Goal: Task Accomplishment & Management: Use online tool/utility

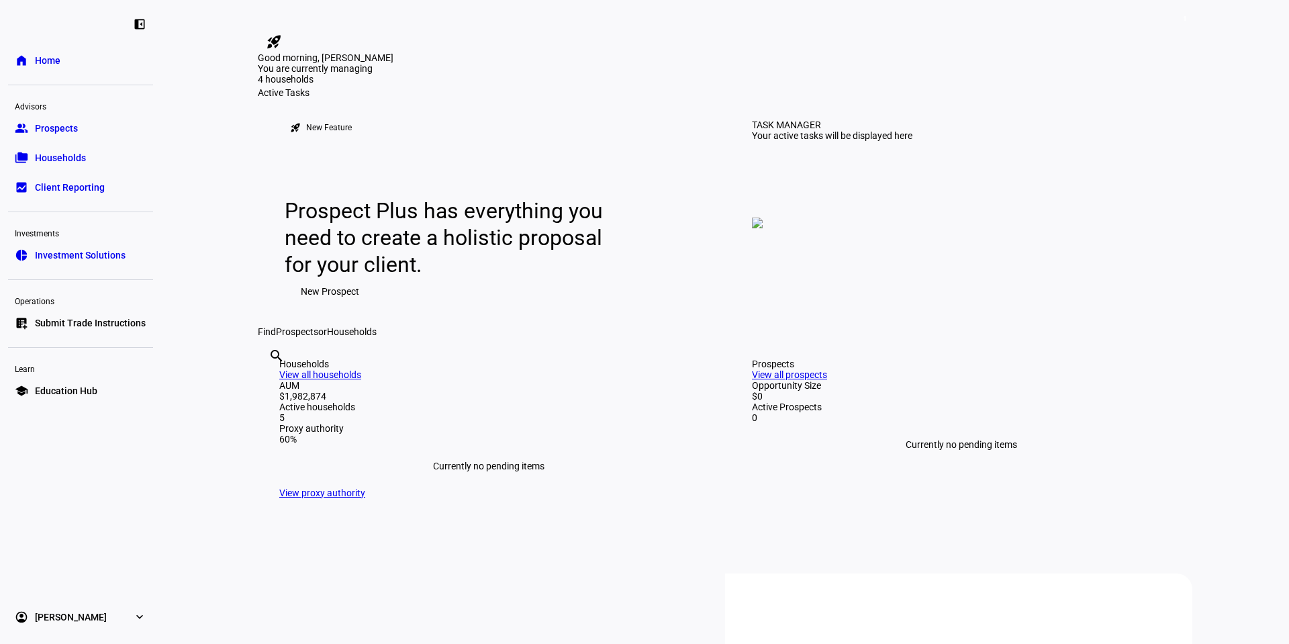
click at [68, 319] on span "Submit Trade Instructions" at bounding box center [90, 322] width 111 height 13
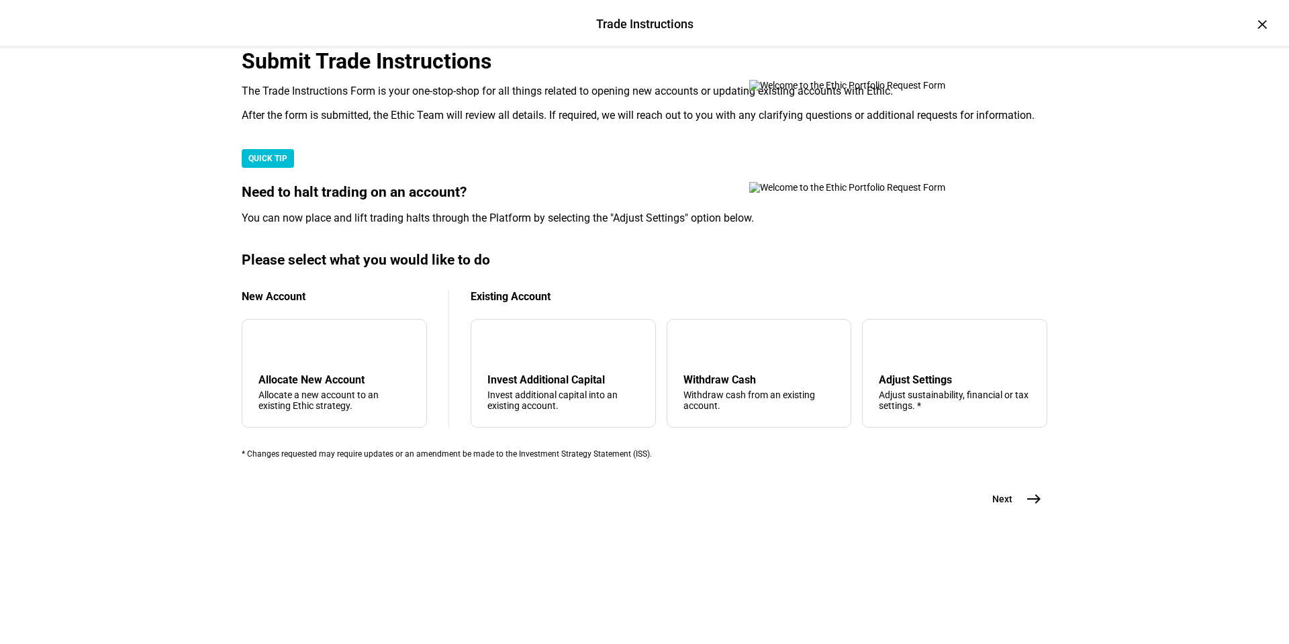
scroll to position [293, 0]
click at [892, 386] on div "Adjust Settings" at bounding box center [955, 379] width 152 height 13
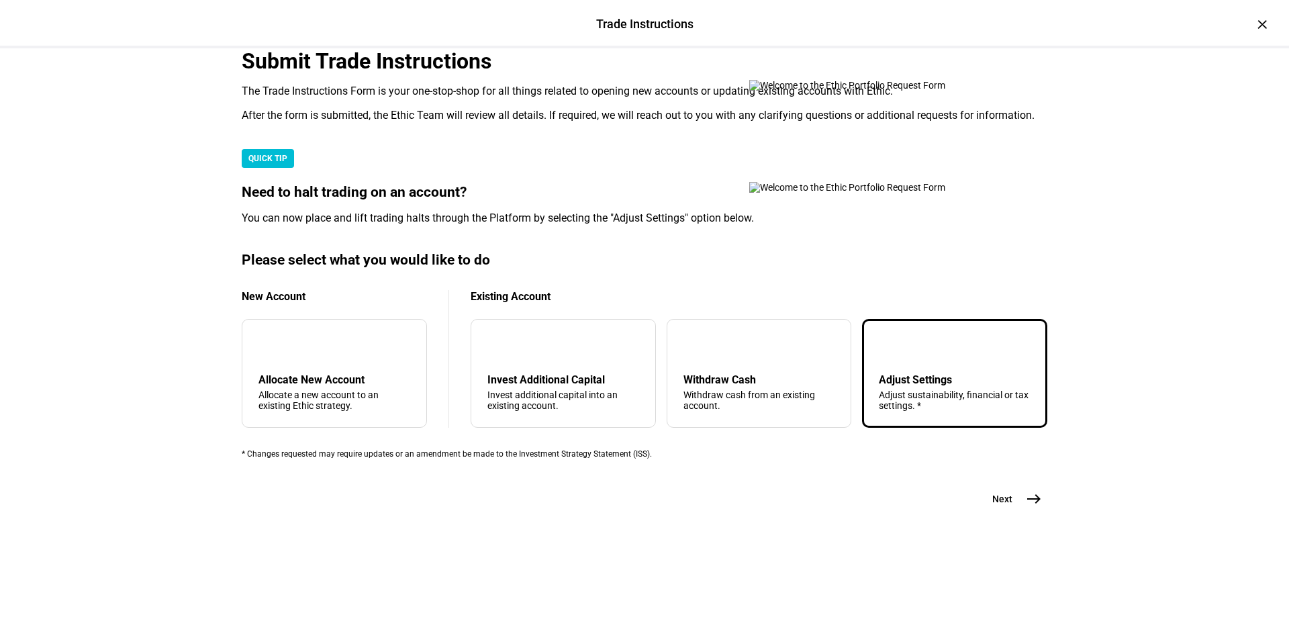
click at [1035, 507] on mat-icon "east" at bounding box center [1034, 499] width 16 height 16
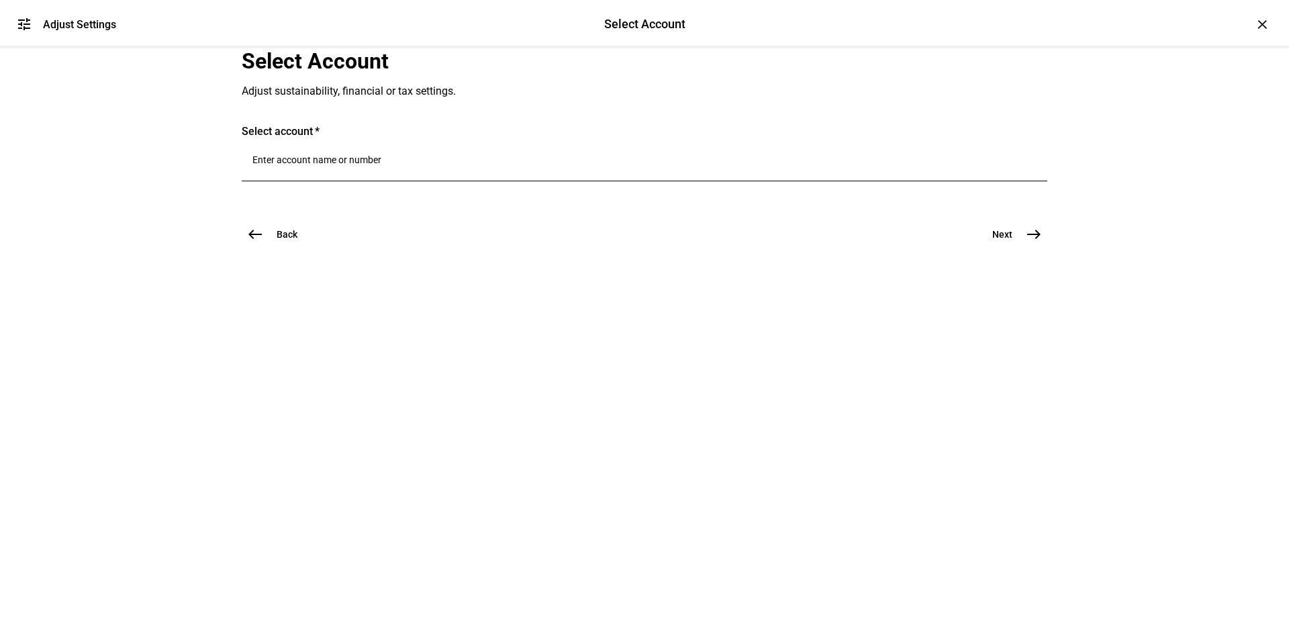
scroll to position [0, 0]
click at [343, 165] on input "Number" at bounding box center [644, 159] width 784 height 11
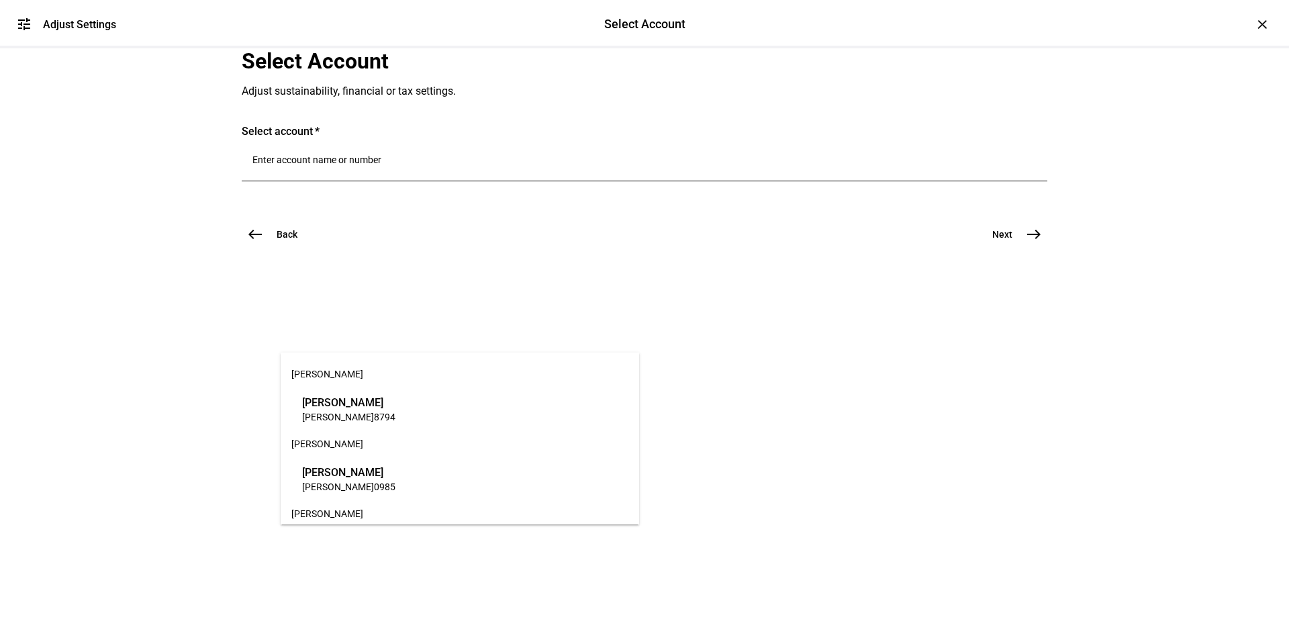
click at [315, 416] on span "[PERSON_NAME]" at bounding box center [338, 417] width 72 height 11
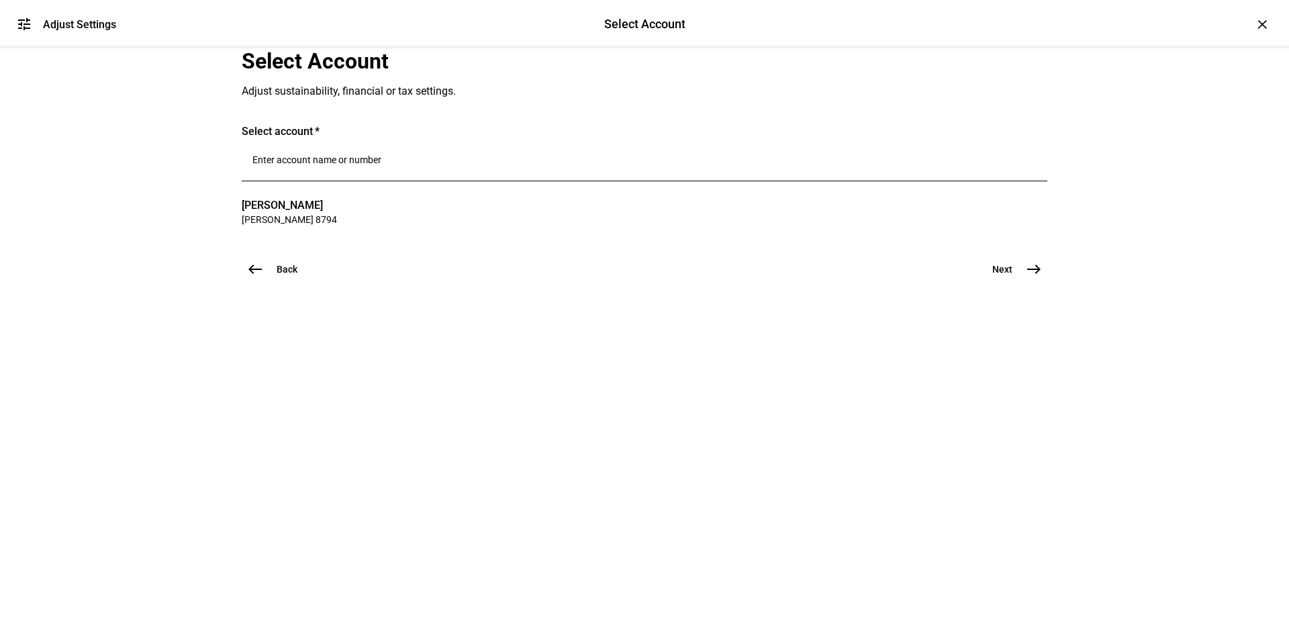
click at [1027, 283] on span "east" at bounding box center [1034, 269] width 27 height 27
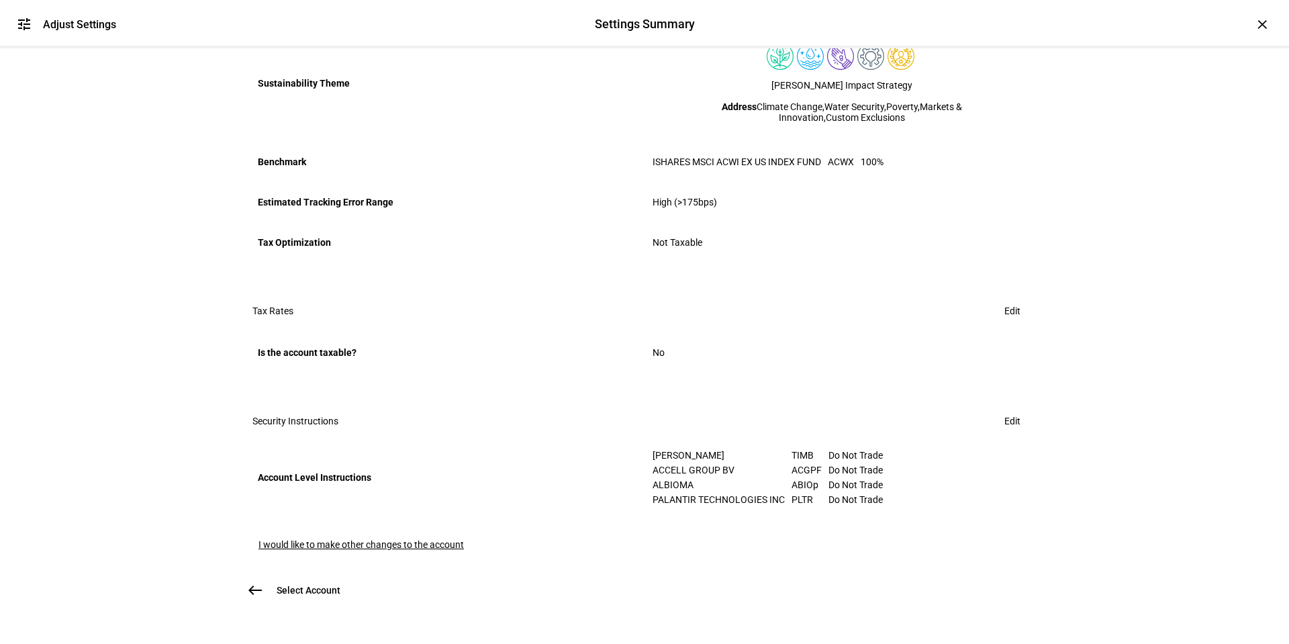
scroll to position [604, 0]
click at [992, 424] on span at bounding box center [1012, 421] width 48 height 27
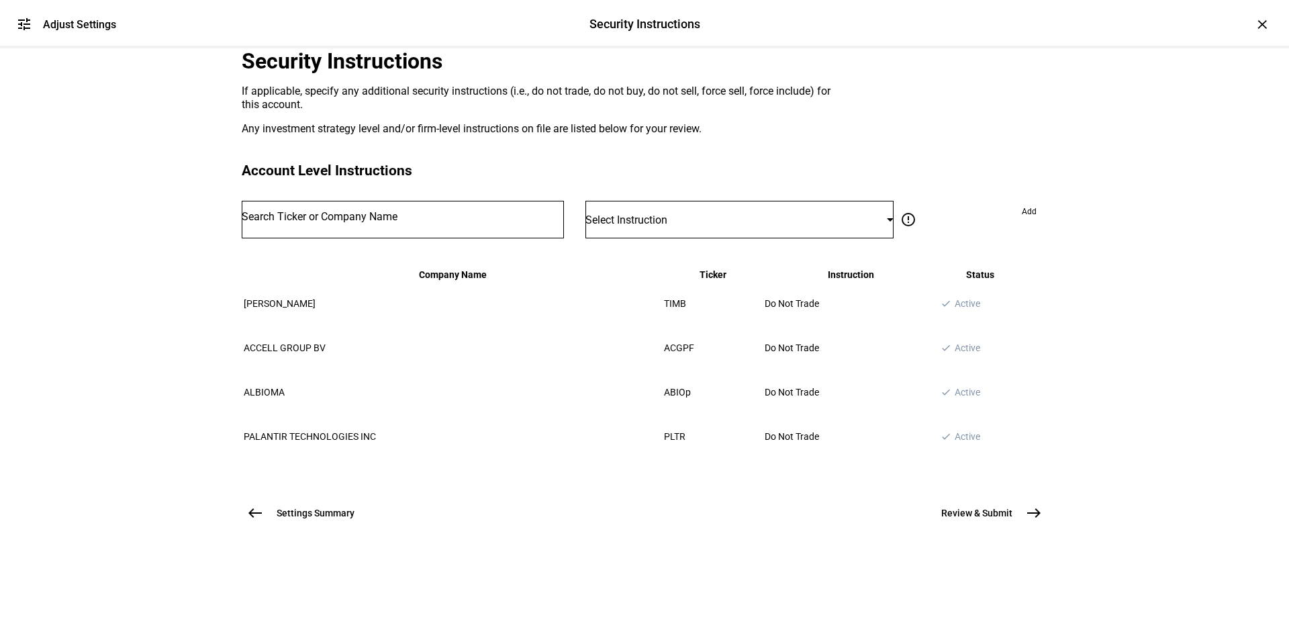
scroll to position [177, 0]
click at [401, 218] on input "Number" at bounding box center [403, 217] width 322 height 11
type input "sfgyy"
click at [358, 248] on div "SONY FINANCIAL GROUP INC" at bounding box center [363, 251] width 144 height 15
click at [887, 218] on div at bounding box center [890, 219] width 7 height 3
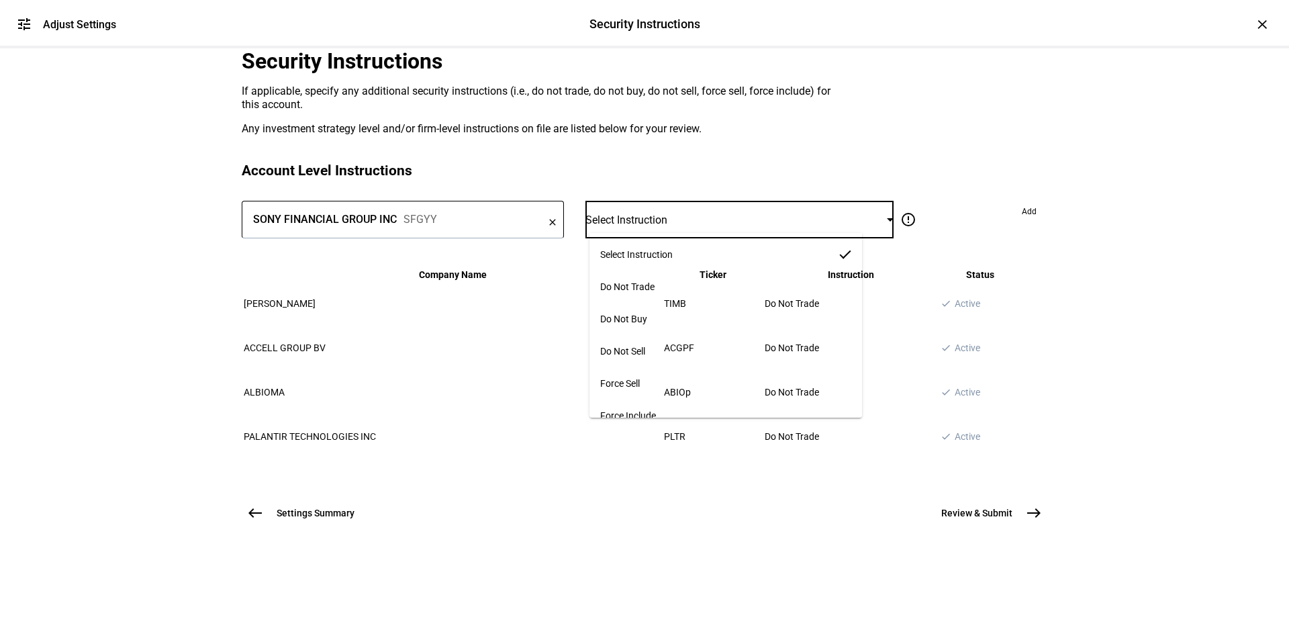
click at [633, 379] on span "Force Sell" at bounding box center [620, 383] width 40 height 11
click at [1022, 209] on span "Add" at bounding box center [1029, 211] width 15 height 21
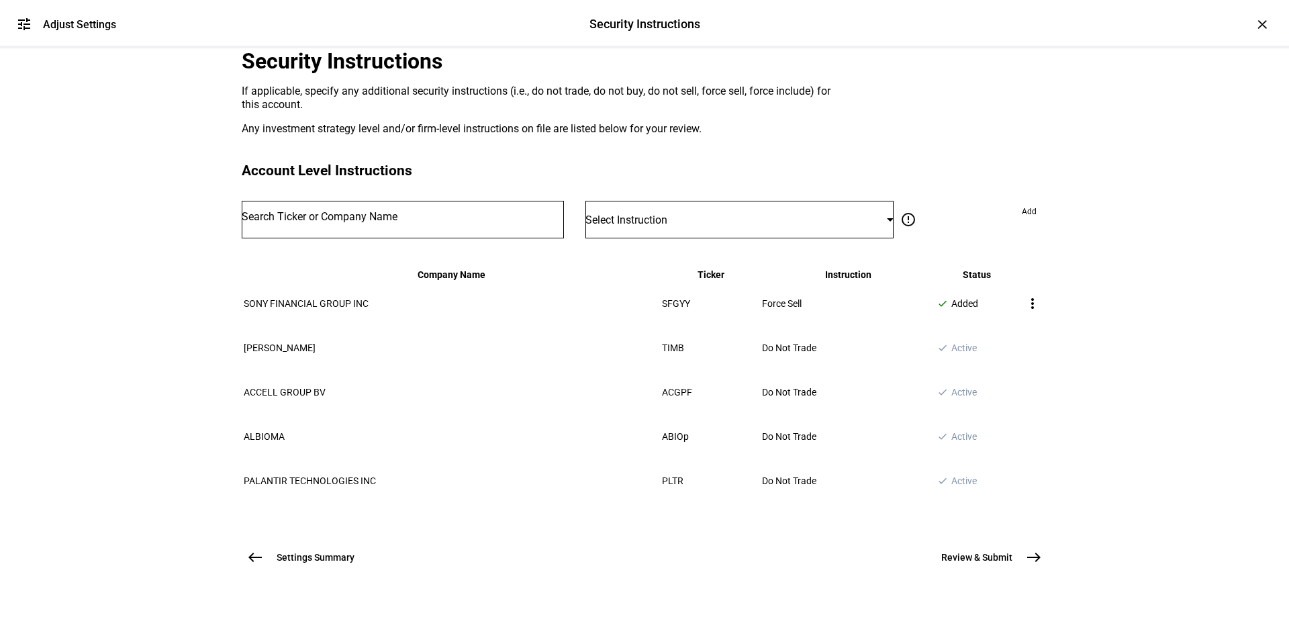
scroll to position [220, 0]
click at [1026, 562] on mat-icon "east" at bounding box center [1034, 557] width 16 height 16
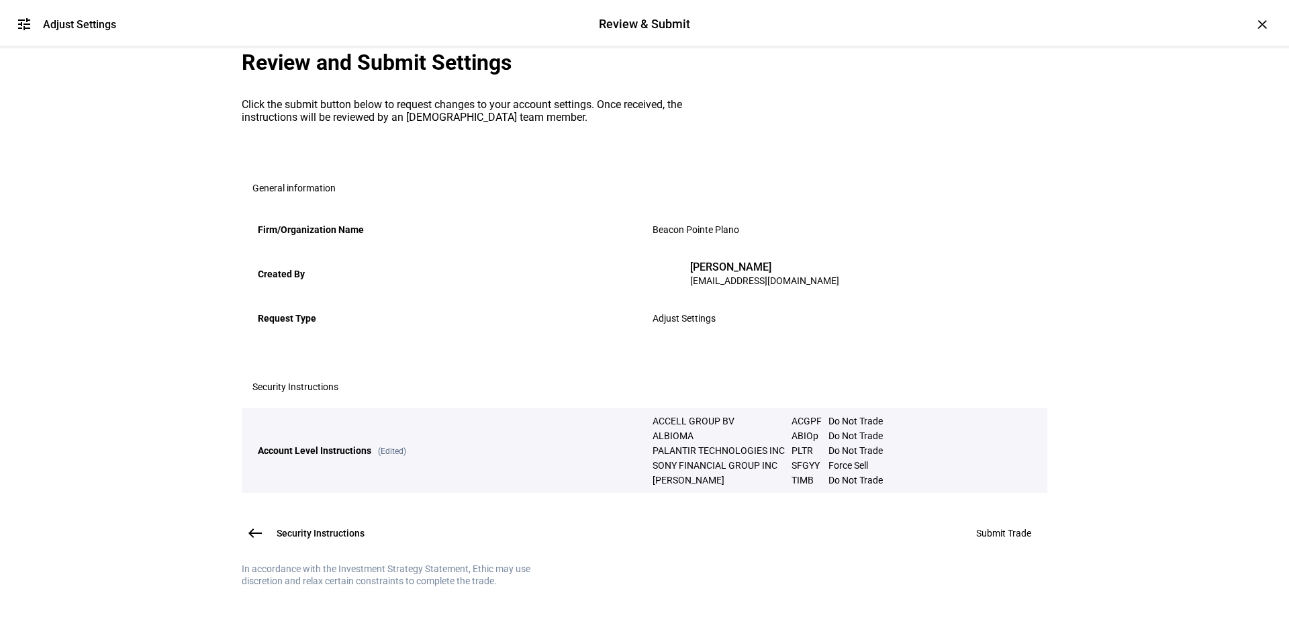
scroll to position [160, 0]
click at [980, 528] on span "Submit Trade" at bounding box center [1003, 533] width 55 height 11
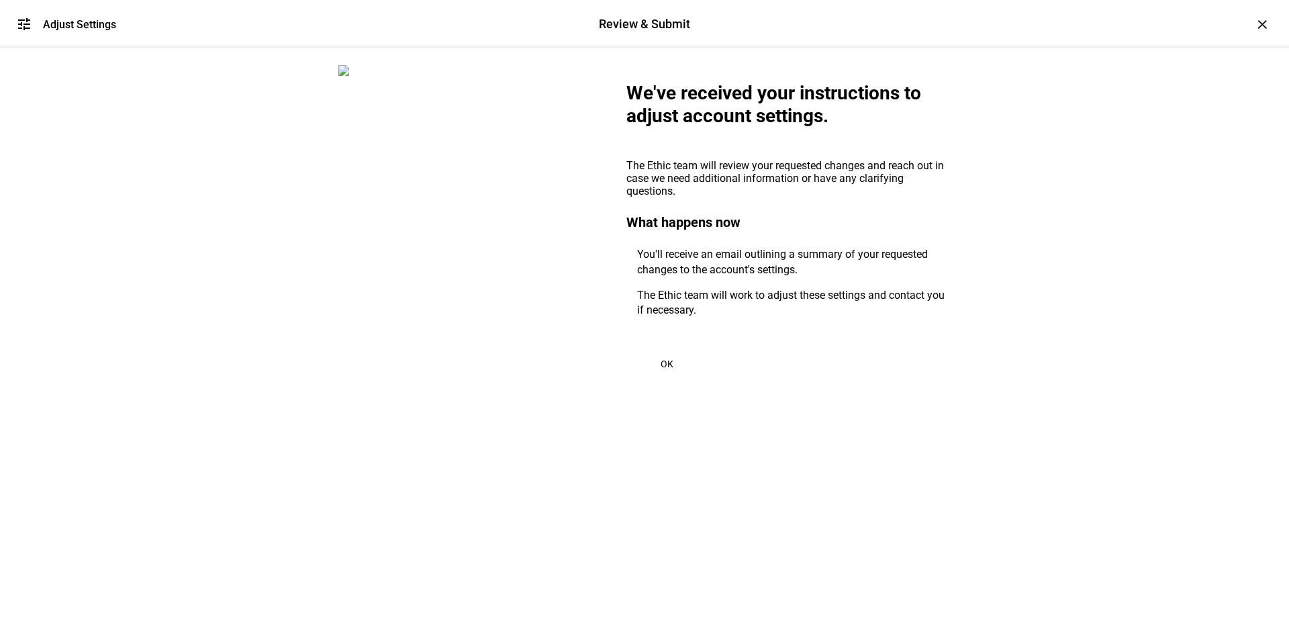
scroll to position [0, 0]
click at [656, 380] on span at bounding box center [666, 364] width 81 height 32
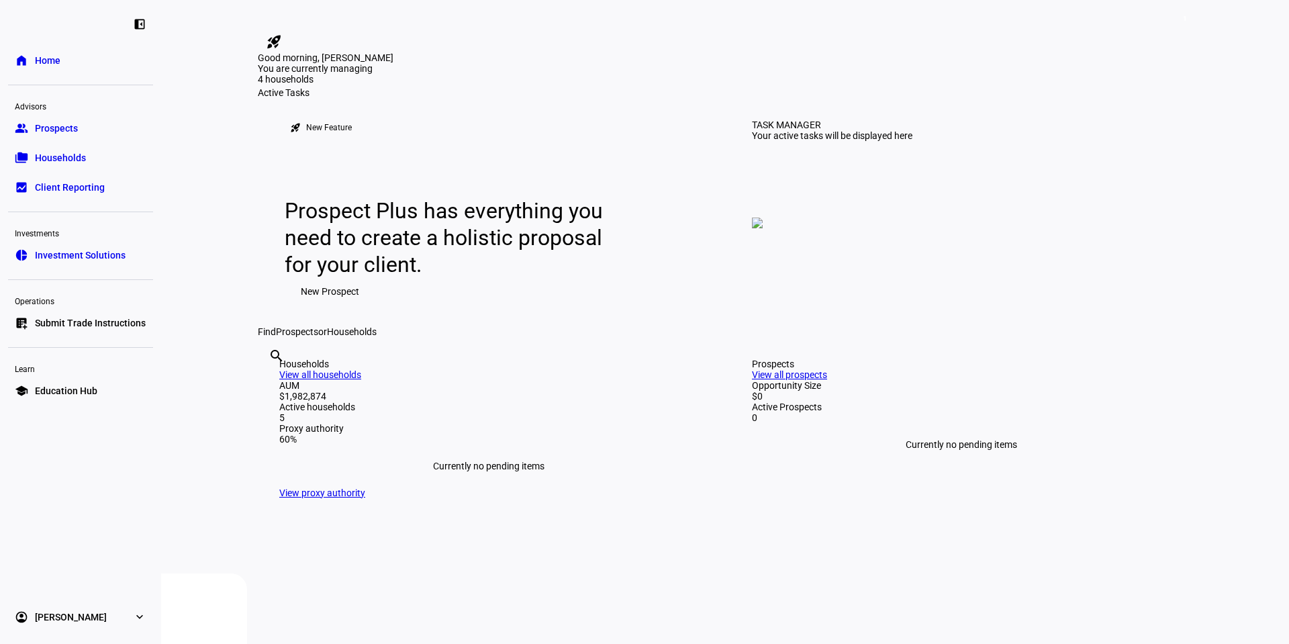
click at [129, 613] on link "account_circle [PERSON_NAME] expand_more" at bounding box center [80, 617] width 145 height 27
click at [64, 607] on span "Sign Out" at bounding box center [53, 608] width 36 height 13
